Goal: Task Accomplishment & Management: Use online tool/utility

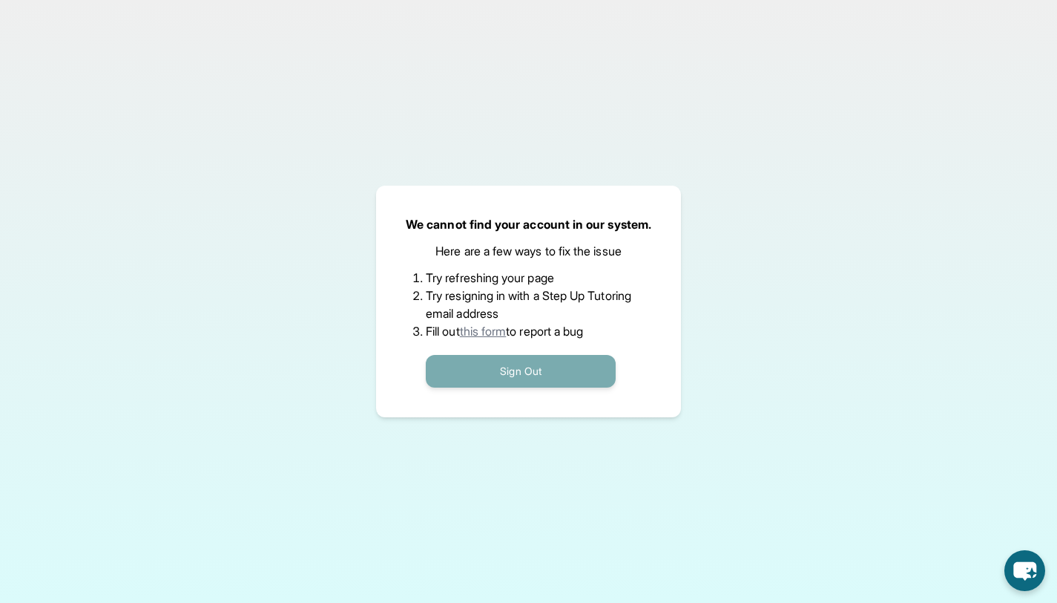
click at [462, 370] on button "Sign Out" at bounding box center [521, 371] width 190 height 33
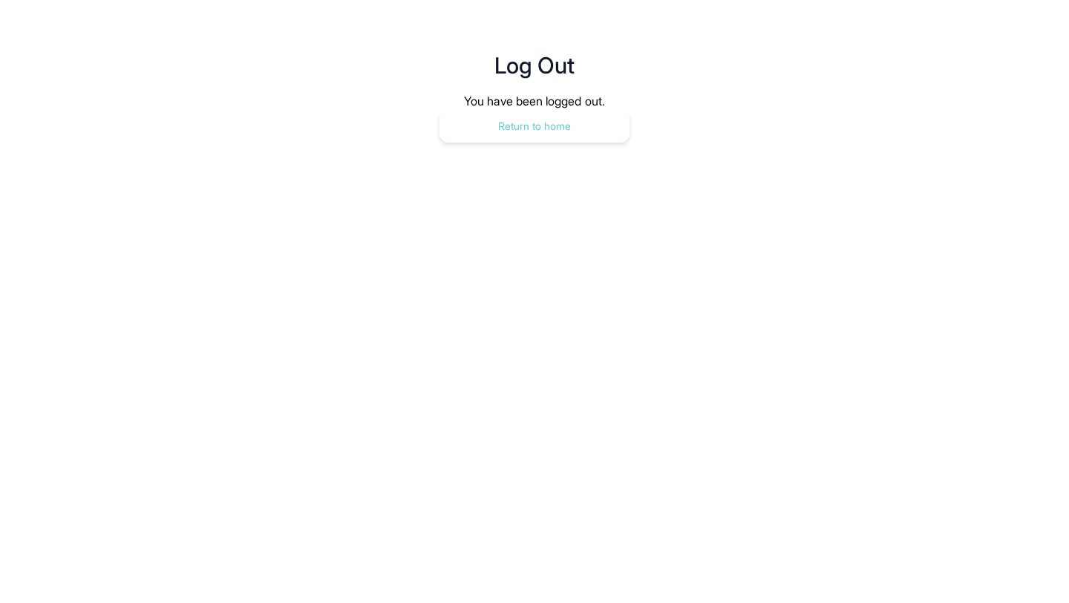
click at [509, 140] on button "Return to home" at bounding box center [534, 126] width 190 height 33
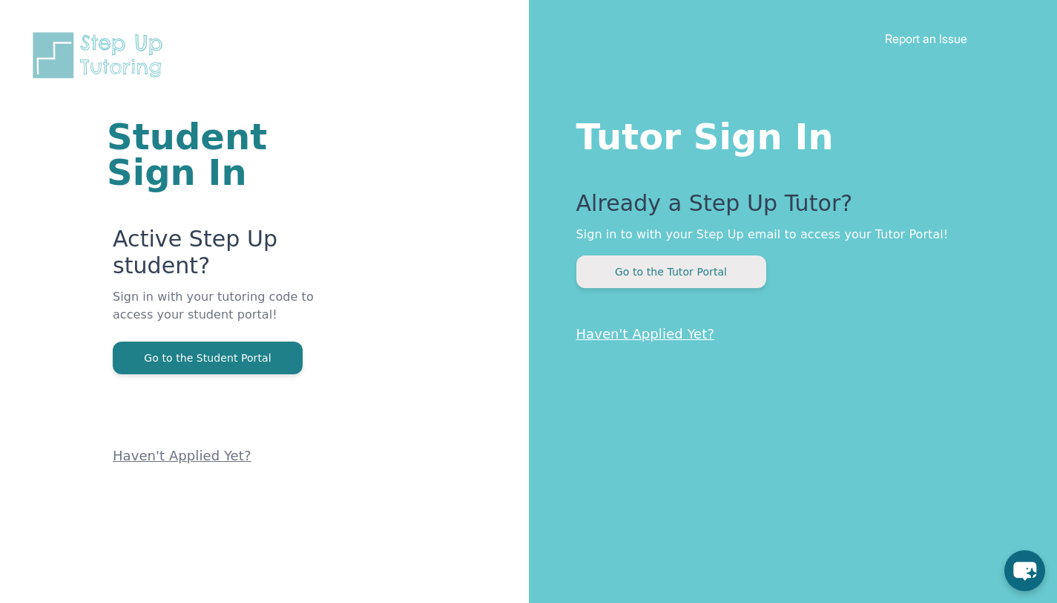
click at [630, 284] on button "Go to the Tutor Portal" at bounding box center [672, 271] width 190 height 33
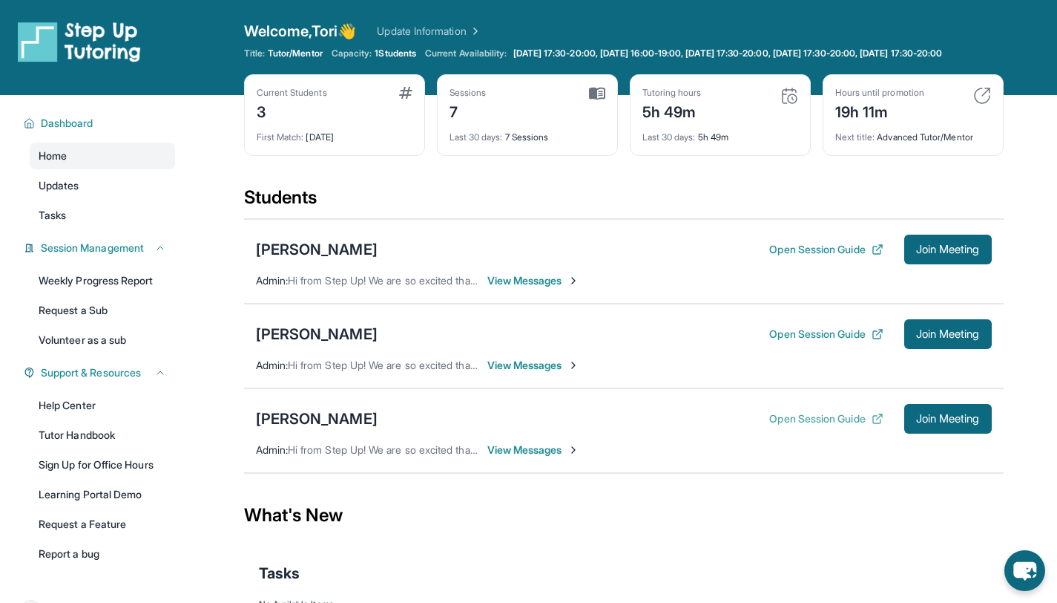
click at [813, 426] on button "Open Session Guide" at bounding box center [827, 418] width 114 height 15
click at [926, 423] on span "Join Meeting" at bounding box center [948, 418] width 64 height 9
